Goal: Find specific page/section: Find specific page/section

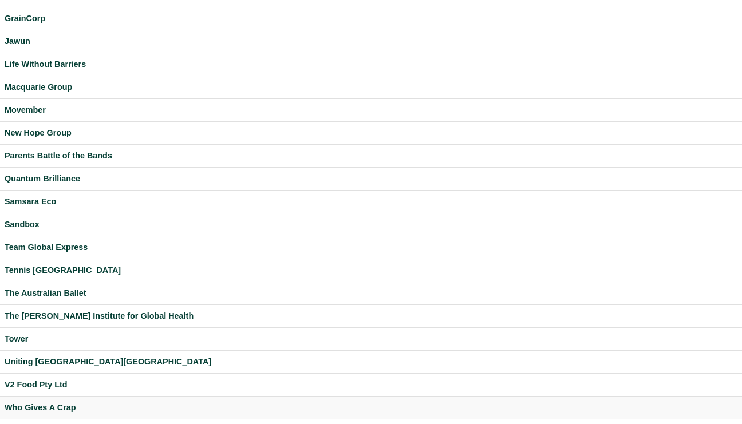
scroll to position [283, 0]
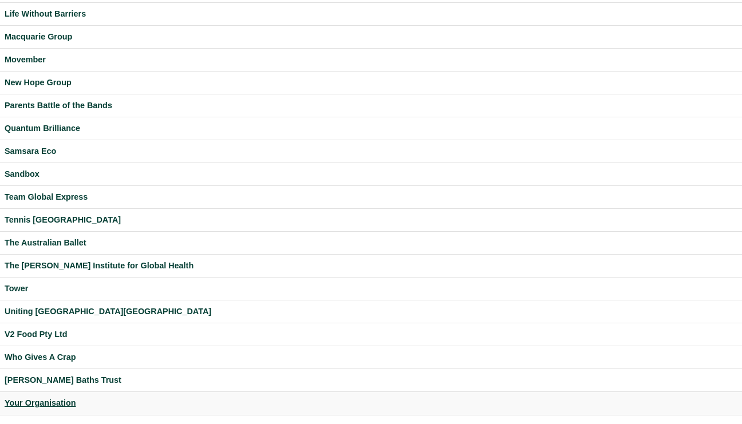
click at [44, 402] on div "Your Organisation" at bounding box center [371, 403] width 733 height 13
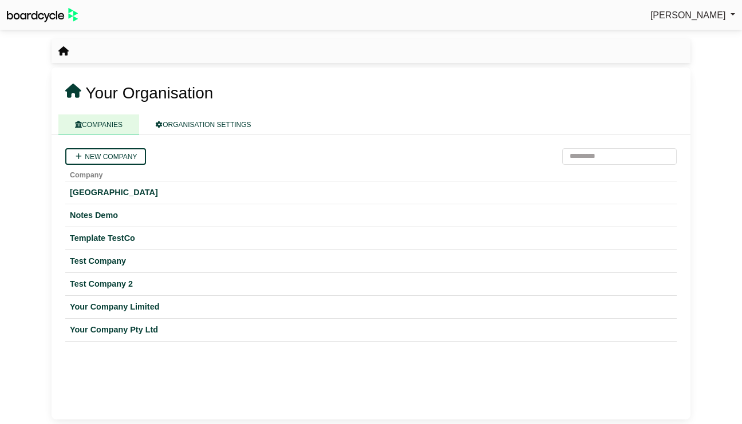
click at [703, 9] on link "Richard Conway" at bounding box center [693, 15] width 85 height 15
click at [695, 31] on link "Sign Out" at bounding box center [690, 34] width 92 height 22
drag, startPoint x: 90, startPoint y: 308, endPoint x: 96, endPoint y: 306, distance: 5.8
click at [90, 308] on div "Your Company Limited" at bounding box center [371, 307] width 602 height 13
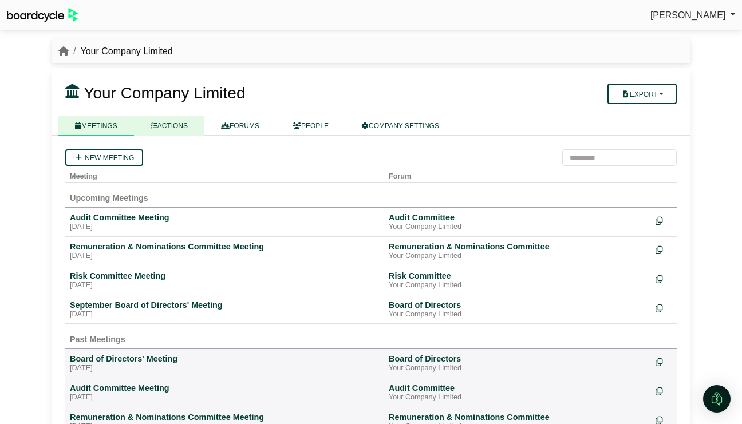
click at [174, 124] on link "ACTIONS" at bounding box center [169, 126] width 70 height 20
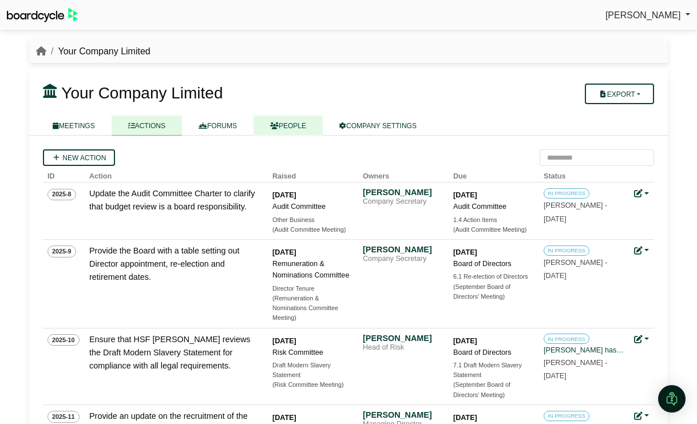
click at [309, 127] on link "PEOPLE" at bounding box center [288, 126] width 69 height 20
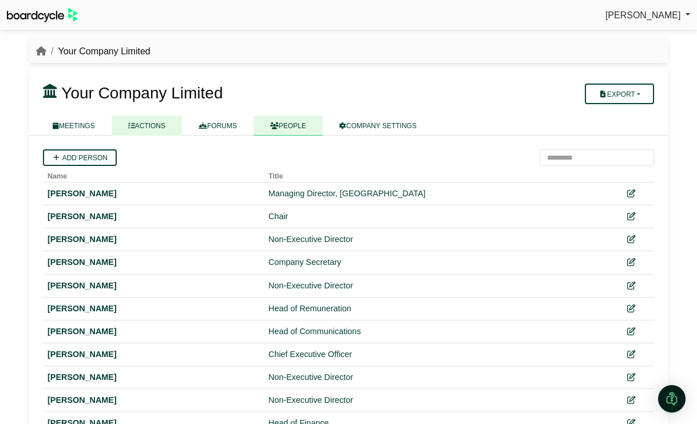
click at [157, 127] on link "ACTIONS" at bounding box center [147, 126] width 70 height 20
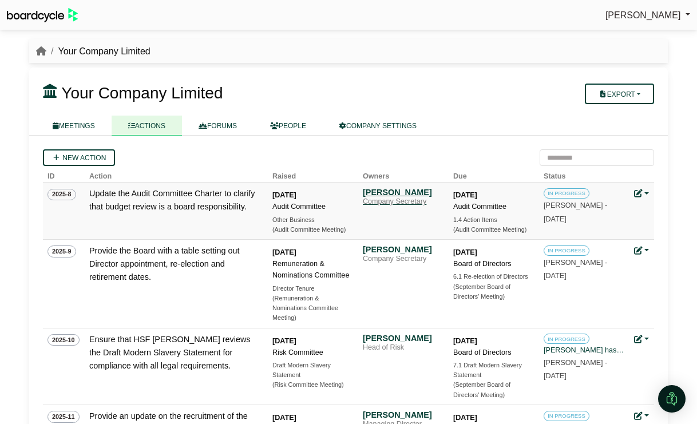
click at [404, 195] on div "[PERSON_NAME]" at bounding box center [403, 192] width 80 height 10
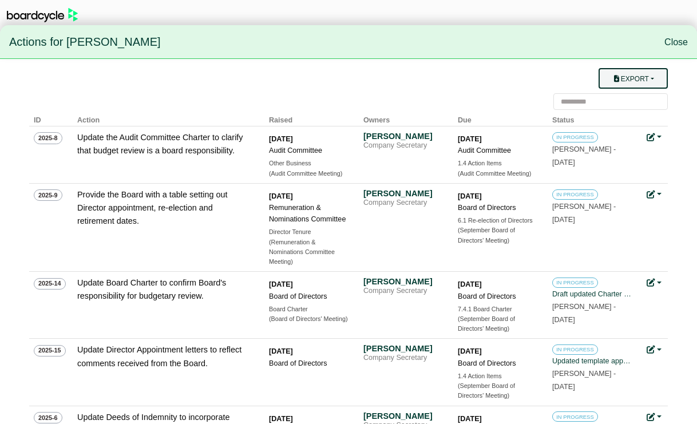
click at [648, 77] on button "Export" at bounding box center [633, 78] width 69 height 21
click at [651, 77] on button "Export" at bounding box center [633, 78] width 69 height 21
click at [677, 41] on link "Close" at bounding box center [676, 42] width 23 height 10
